Goal: Complete application form

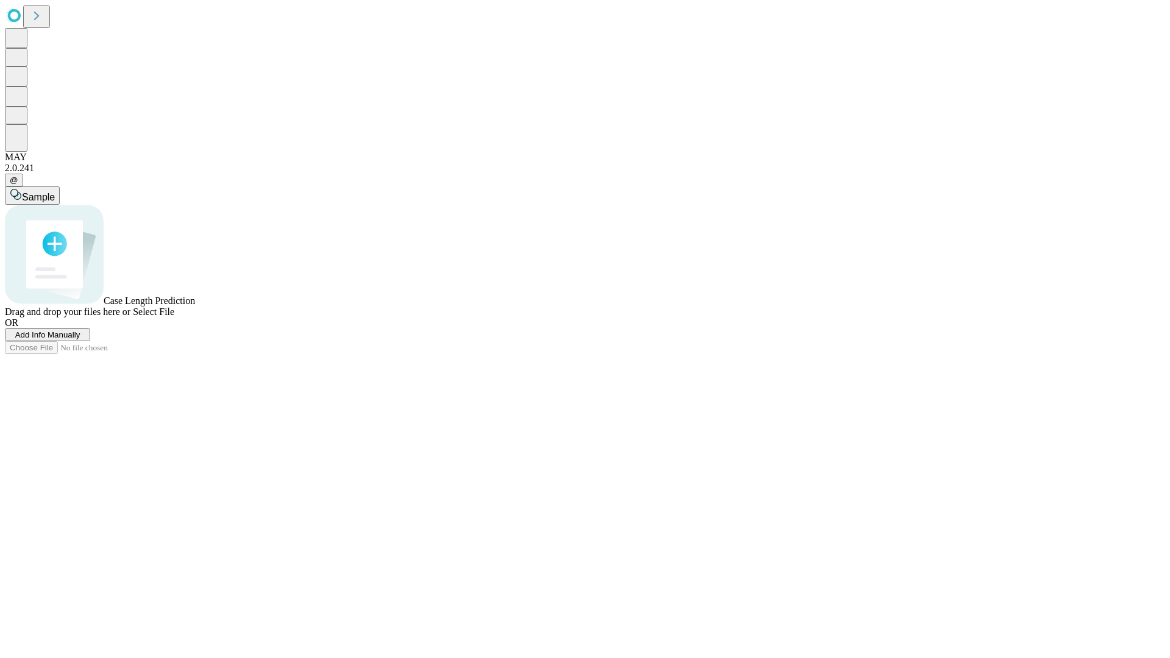
click at [80, 339] on span "Add Info Manually" at bounding box center [47, 334] width 65 height 9
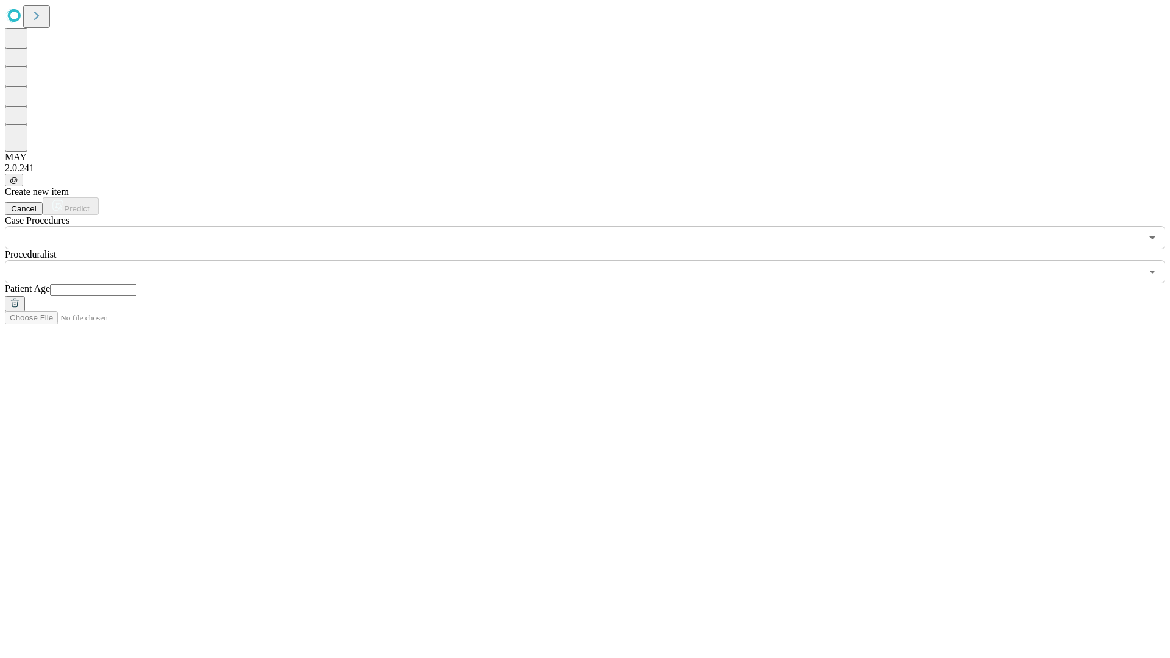
click at [136, 284] on input "text" at bounding box center [93, 290] width 87 height 12
type input "**"
click at [593, 260] on input "text" at bounding box center [573, 271] width 1136 height 23
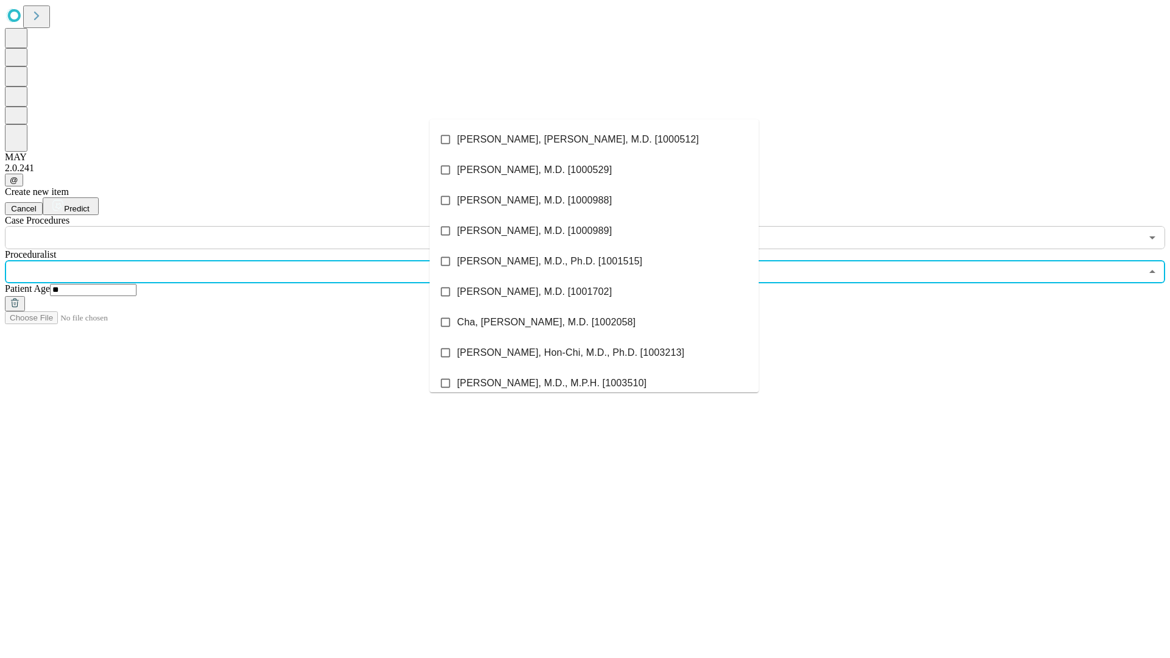
click at [594, 140] on li "[PERSON_NAME], [PERSON_NAME], M.D. [1000512]" at bounding box center [594, 139] width 329 height 30
click at [256, 226] on input "text" at bounding box center [573, 237] width 1136 height 23
